Goal: Navigation & Orientation: Find specific page/section

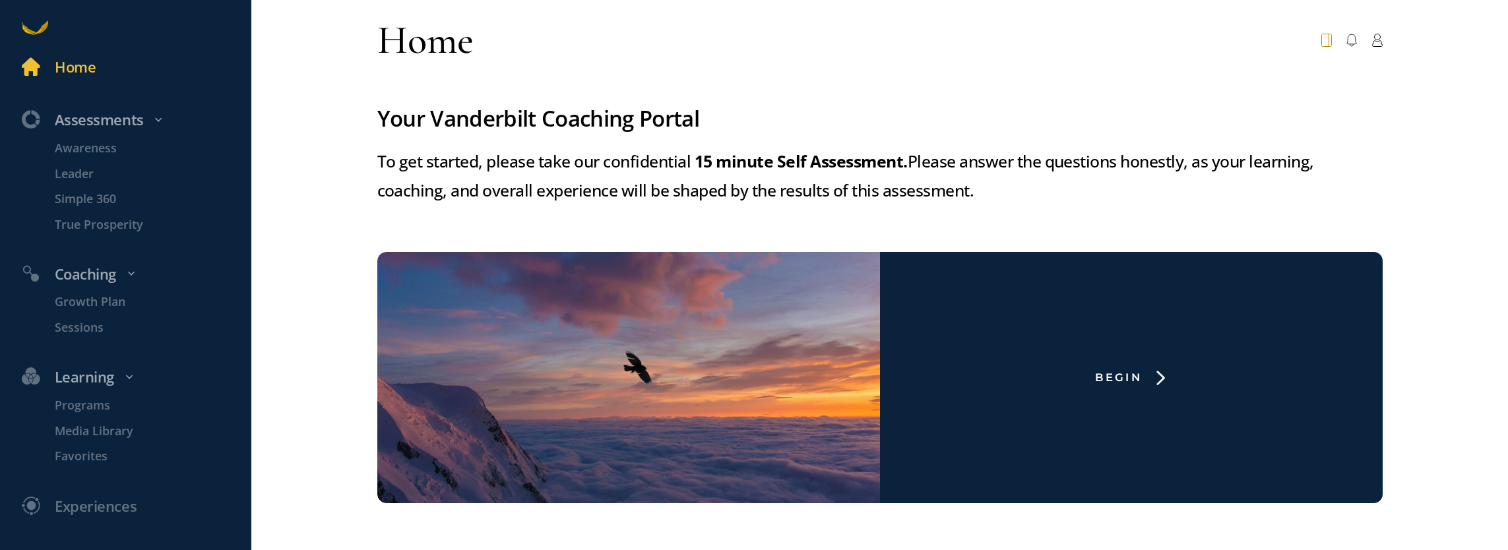
click at [1328, 43] on icon at bounding box center [1328, 40] width 0 height 13
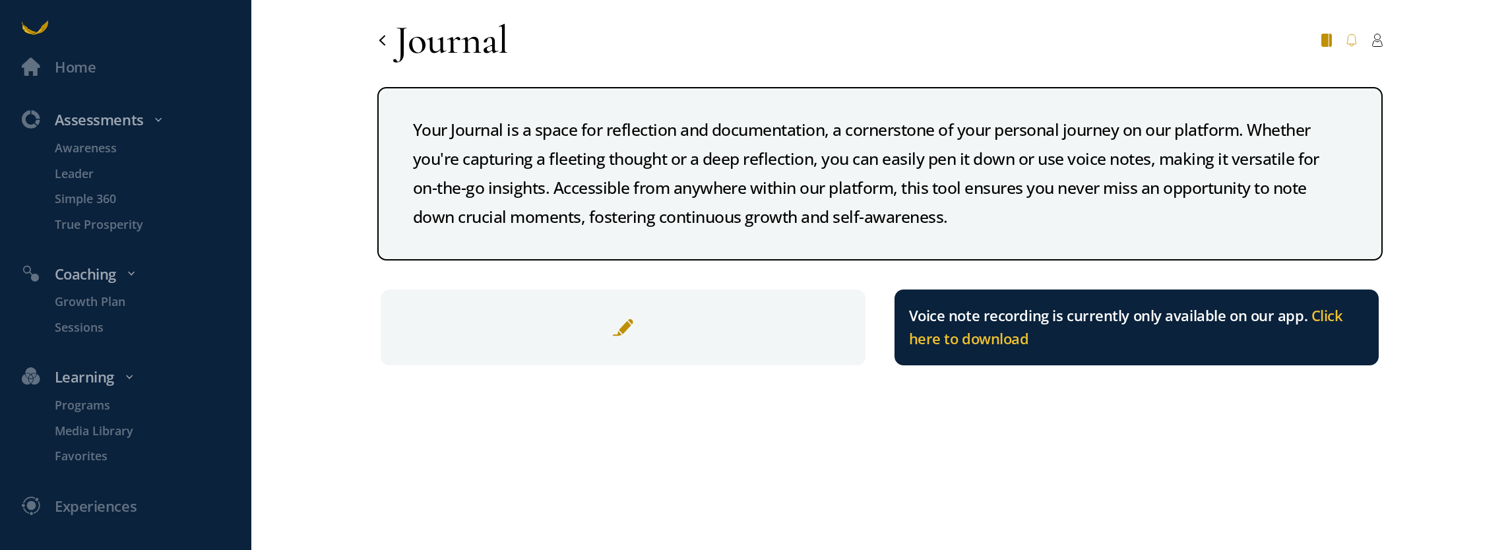
click at [1350, 34] on icon at bounding box center [1350, 40] width 9 height 12
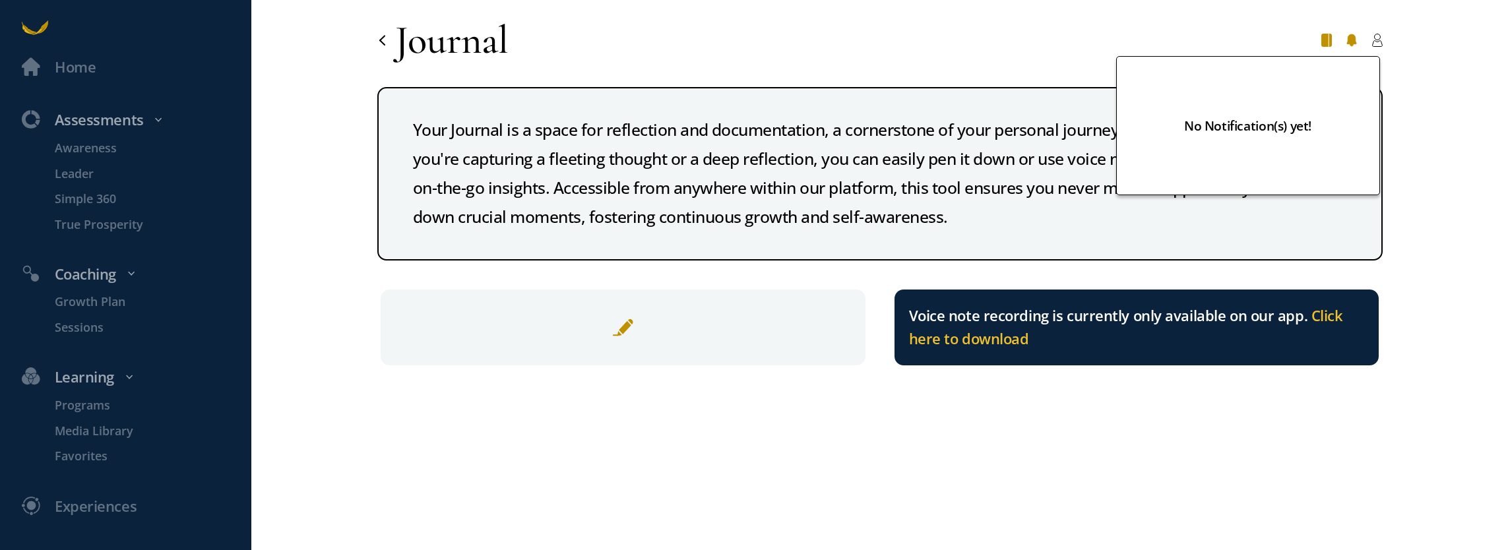
drag, startPoint x: 967, startPoint y: 32, endPoint x: 518, endPoint y: 32, distance: 448.5
click at [962, 32] on div "Journal No Notification(s) yet!" at bounding box center [879, 40] width 1027 height 51
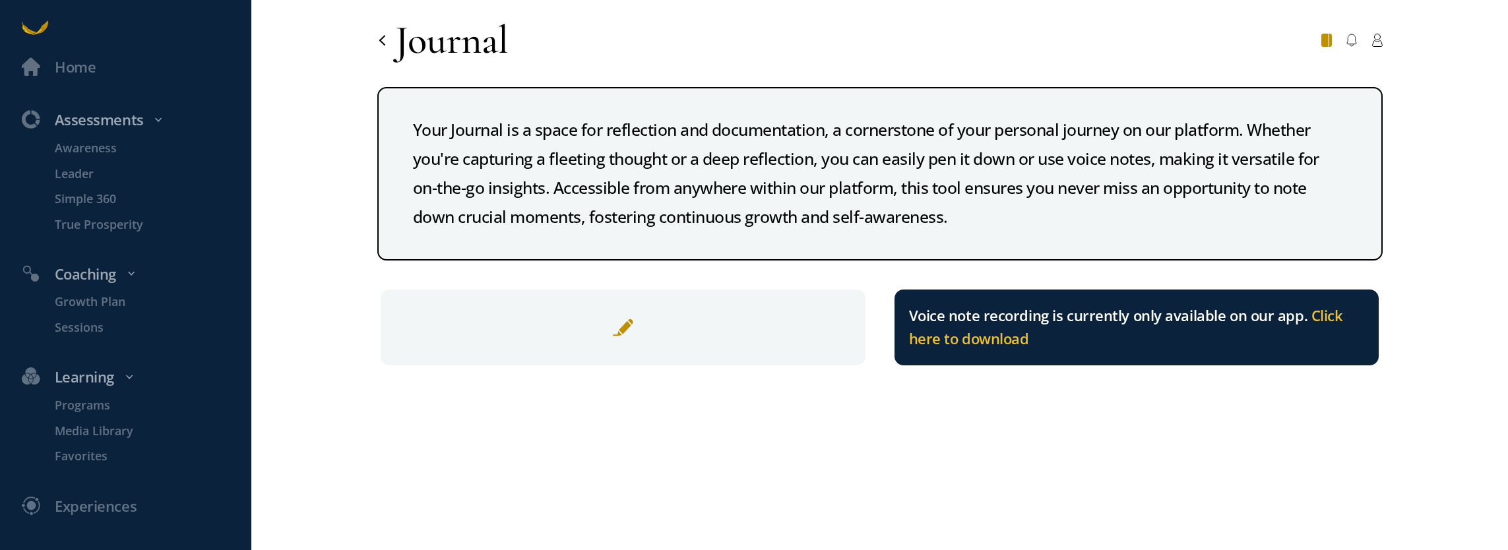
click at [387, 28] on div "Journal" at bounding box center [442, 40] width 131 height 51
click at [377, 36] on icon at bounding box center [382, 40] width 11 height 11
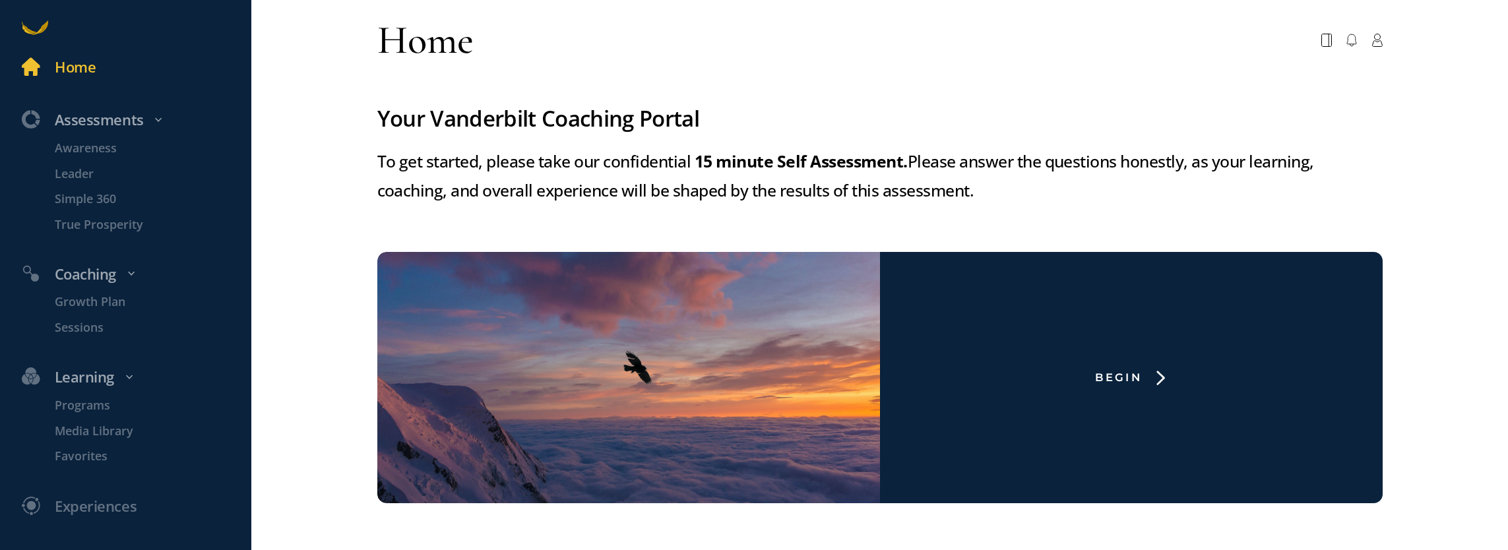
click at [1353, 38] on div at bounding box center [1351, 40] width 61 height 28
click at [1371, 37] on icon at bounding box center [1376, 40] width 11 height 13
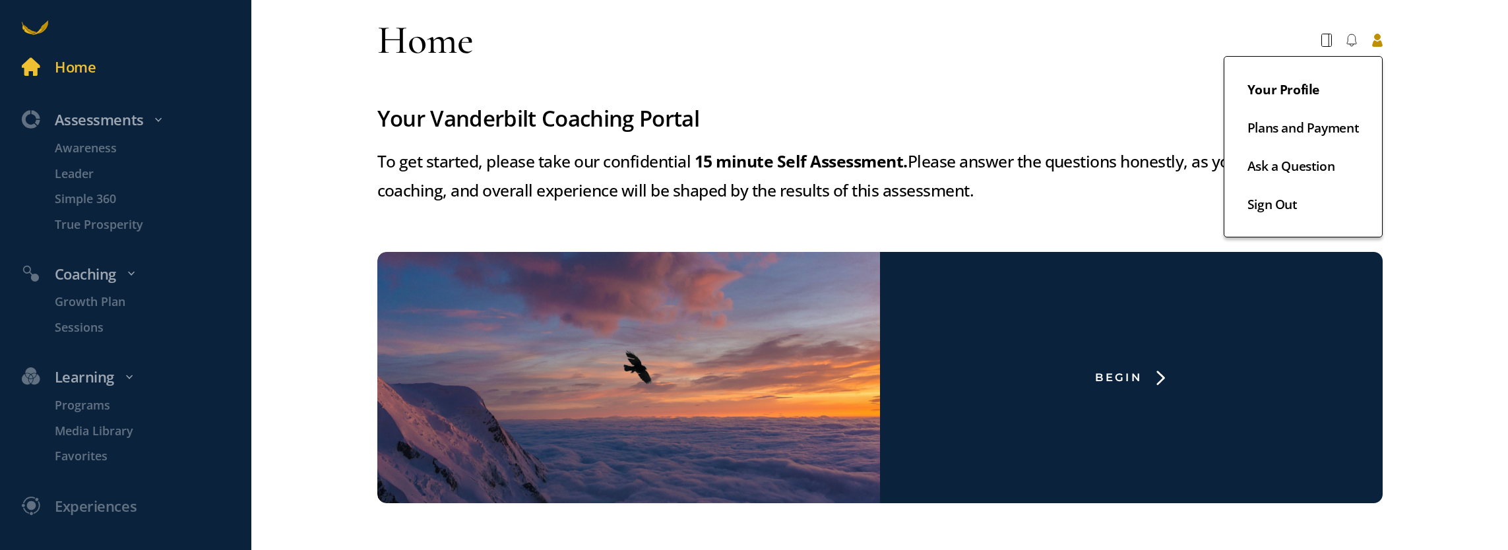
click at [1306, 83] on link "Your Profile" at bounding box center [1302, 97] width 111 height 38
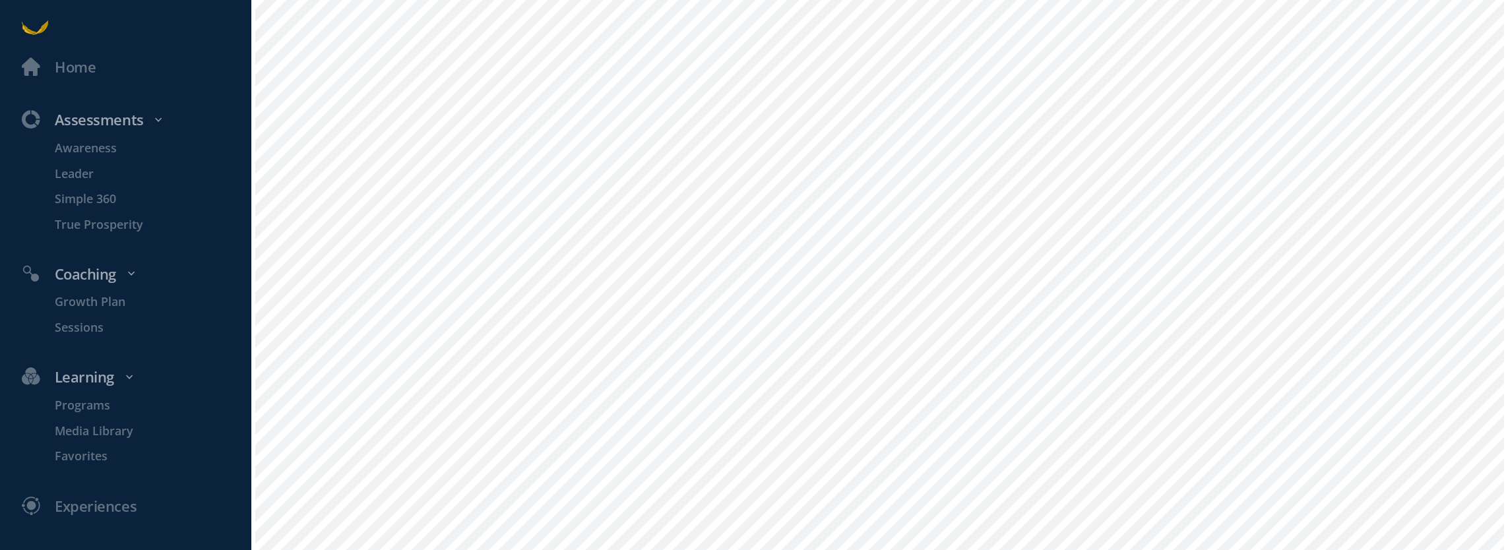
scroll to position [541, 0]
click at [98, 301] on p "Growth Plan" at bounding box center [151, 302] width 193 height 18
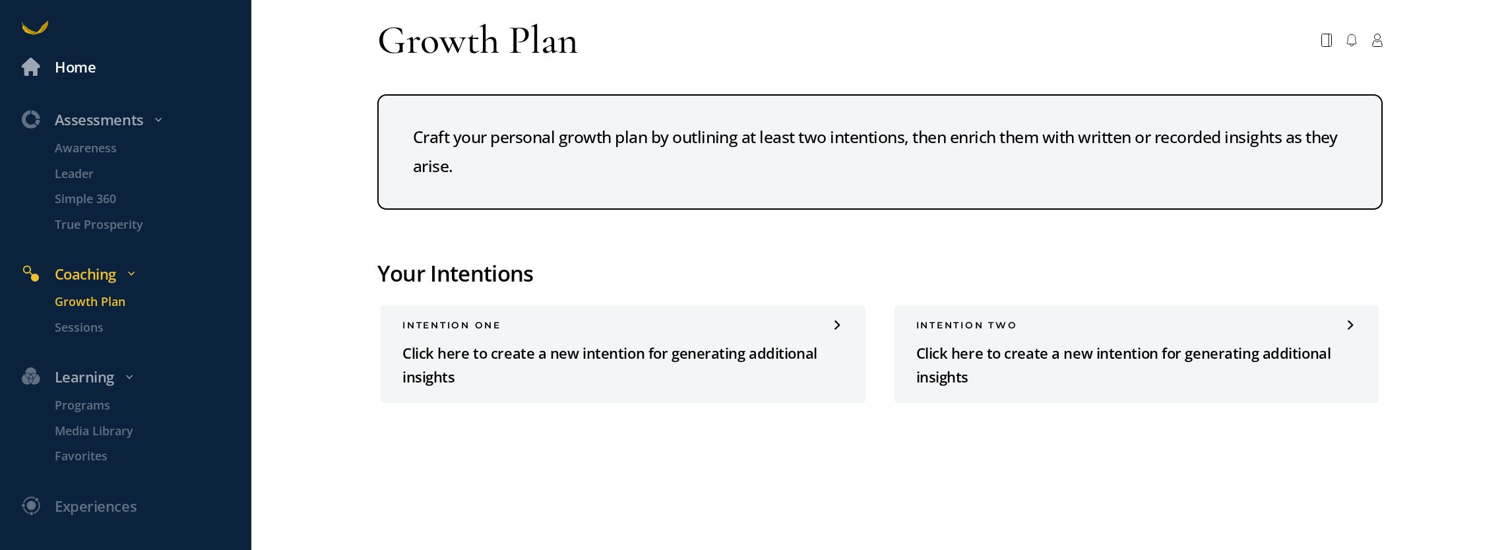
click at [81, 66] on div "Home" at bounding box center [75, 67] width 41 height 24
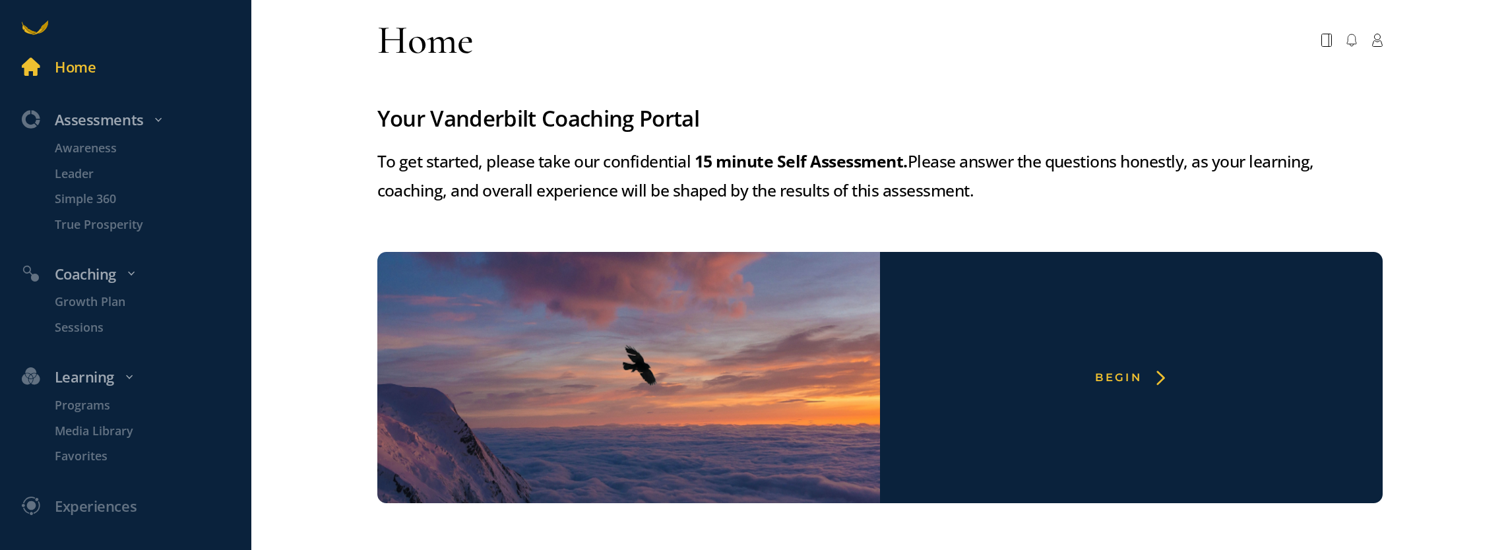
scroll to position [32, 0]
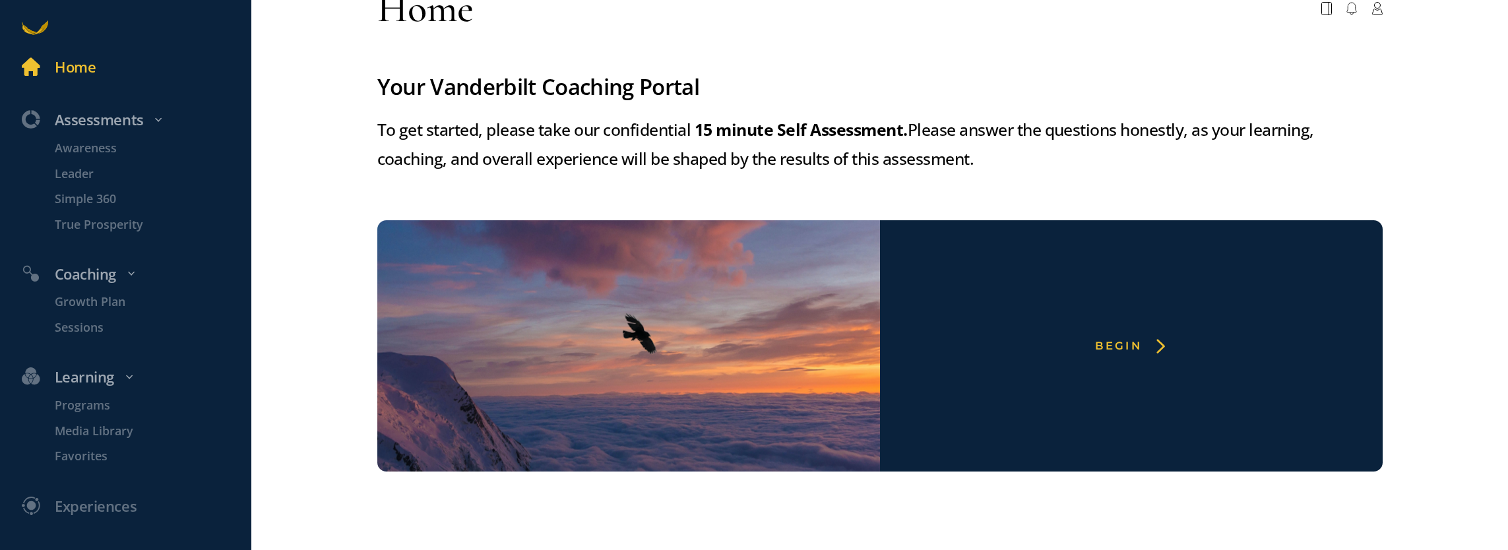
click at [1116, 330] on div "Begin" at bounding box center [1131, 345] width 503 height 251
